Goal: Transaction & Acquisition: Download file/media

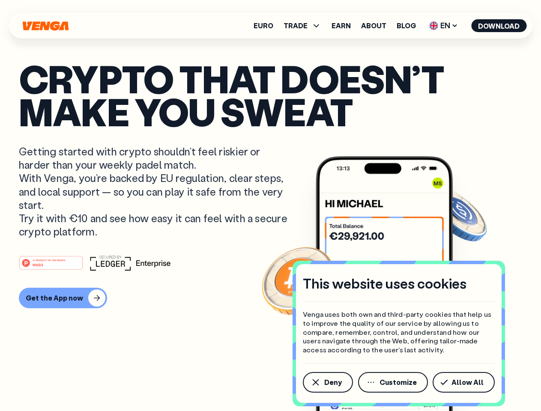
click at [270, 206] on p "Getting started with crypto shouldn’t feel riskier or harder than your weekly p…" at bounding box center [154, 191] width 271 height 93
click at [327, 383] on span "Deny" at bounding box center [333, 382] width 18 height 7
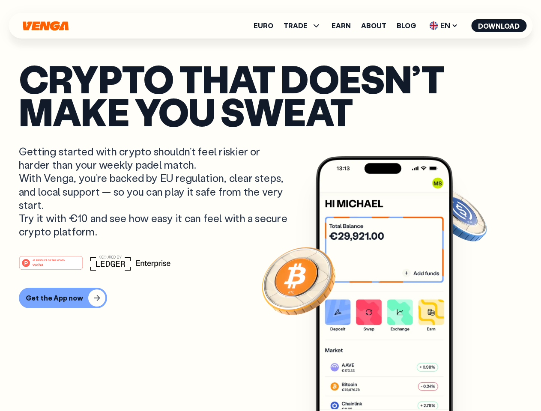
click at [394, 383] on img at bounding box center [384, 299] width 137 height 287
click at [465, 383] on article "Crypto that doesn’t make you sweat Getting started with crypto shouldn’t feel r…" at bounding box center [270, 222] width 503 height 321
click at [305, 26] on span "TRADE" at bounding box center [296, 25] width 24 height 7
click at [444, 26] on span "EN" at bounding box center [443, 26] width 35 height 14
click at [499, 26] on button "Download" at bounding box center [498, 25] width 55 height 13
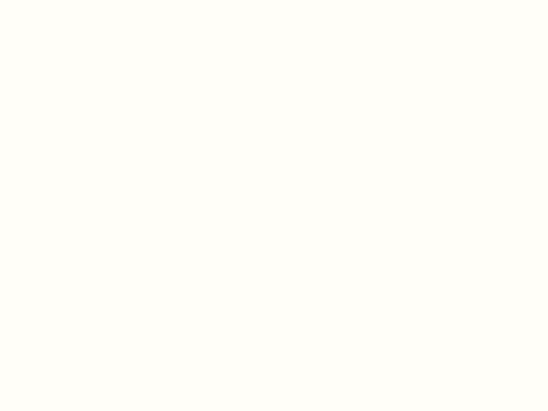
click at [62, 0] on html "This website uses cookies Venga uses both own and third-party cookies that help…" at bounding box center [274, 0] width 548 height 0
click at [52, 0] on html "This website uses cookies Venga uses both own and third-party cookies that help…" at bounding box center [274, 0] width 548 height 0
